Goal: Book appointment/travel/reservation

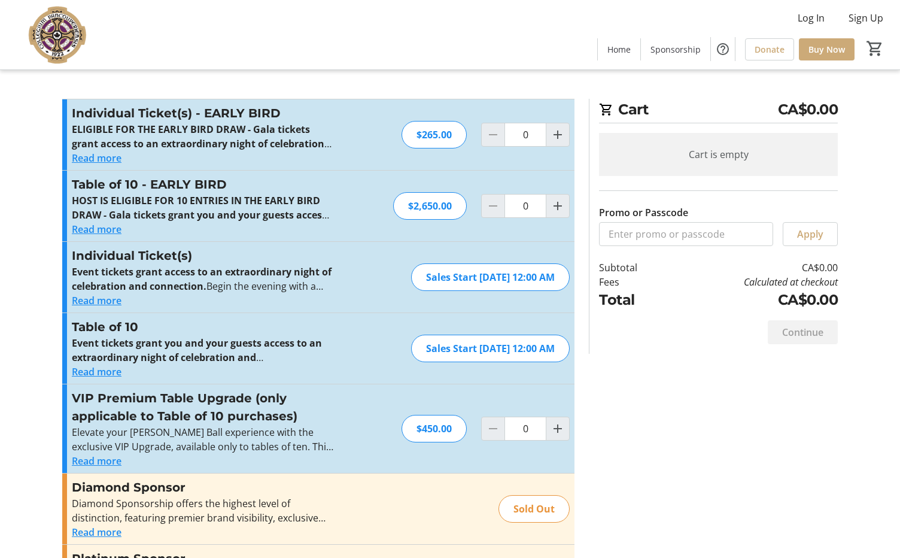
click at [52, 29] on img at bounding box center [60, 35] width 106 height 60
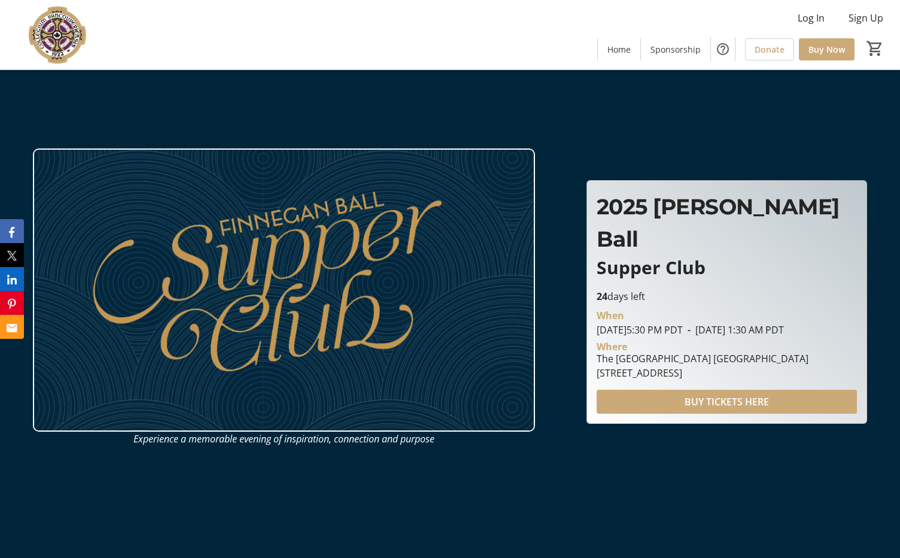
click at [210, 294] on img at bounding box center [284, 289] width 502 height 282
click at [60, 42] on img at bounding box center [60, 35] width 106 height 60
click at [618, 51] on span "Home" at bounding box center [618, 49] width 23 height 13
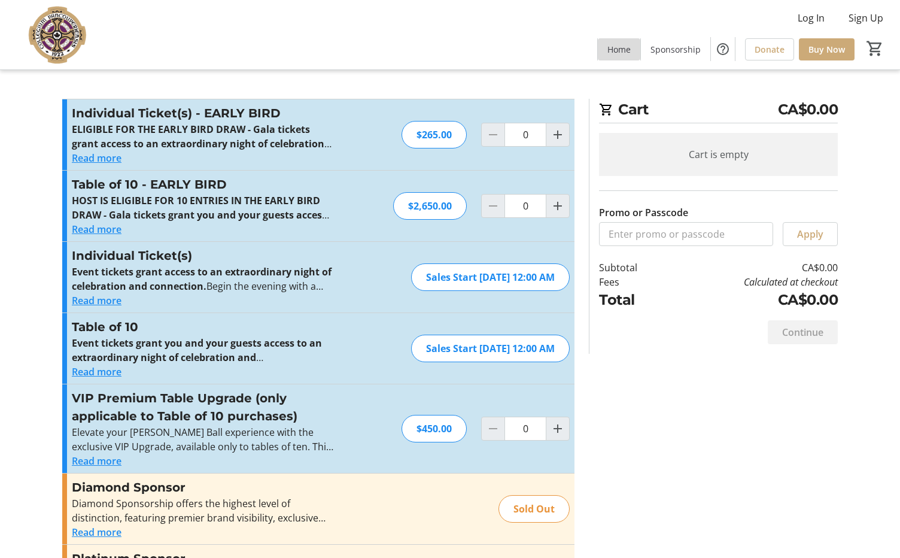
click at [618, 54] on span "Home" at bounding box center [618, 49] width 23 height 13
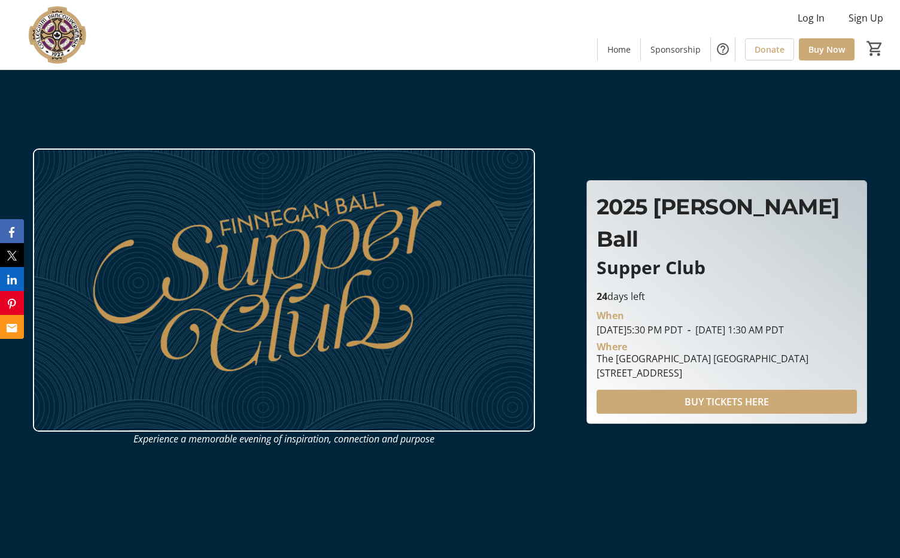
click at [57, 29] on img at bounding box center [60, 35] width 106 height 60
click at [59, 49] on img at bounding box center [60, 35] width 106 height 60
click at [672, 50] on span "Sponsorship" at bounding box center [675, 49] width 50 height 13
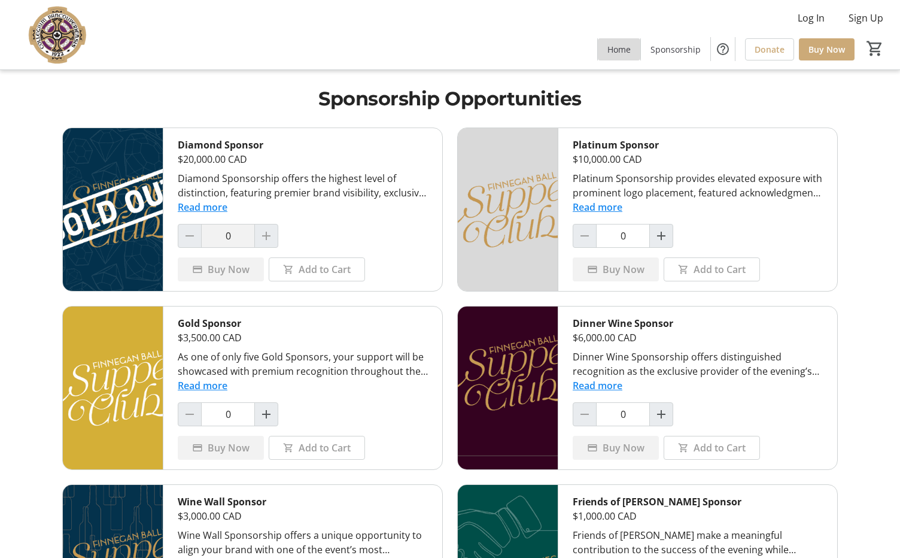
click at [626, 50] on span "Home" at bounding box center [618, 49] width 23 height 13
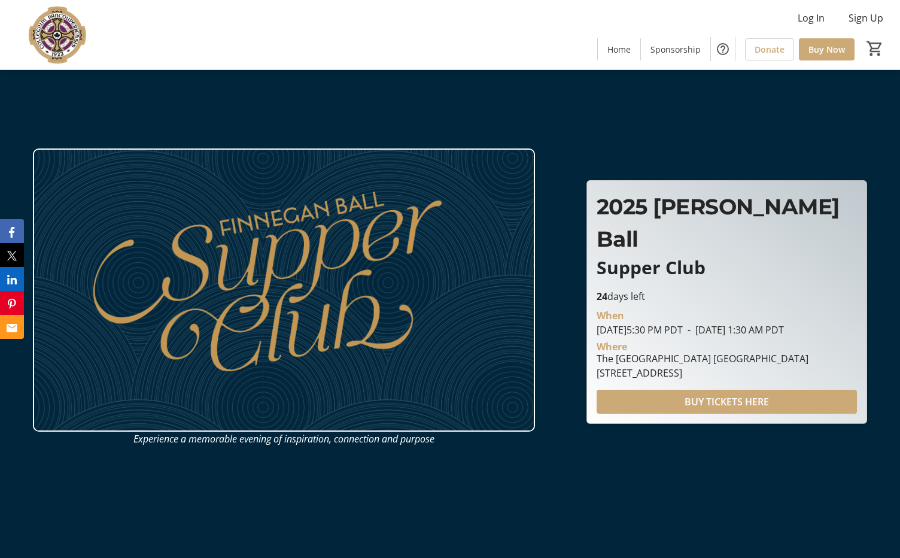
click at [294, 167] on img at bounding box center [284, 289] width 502 height 282
click at [830, 37] on span at bounding box center [827, 49] width 56 height 29
